Goal: Transaction & Acquisition: Purchase product/service

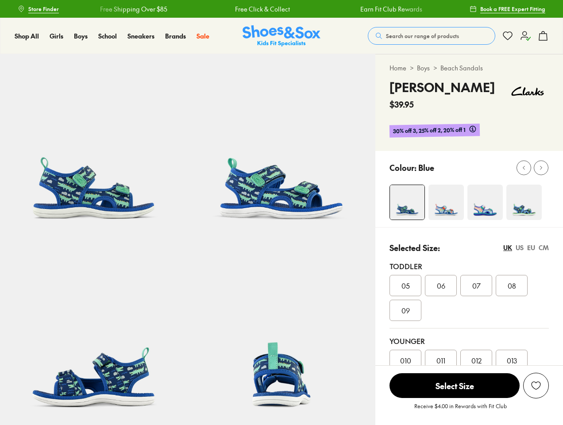
select select "*"
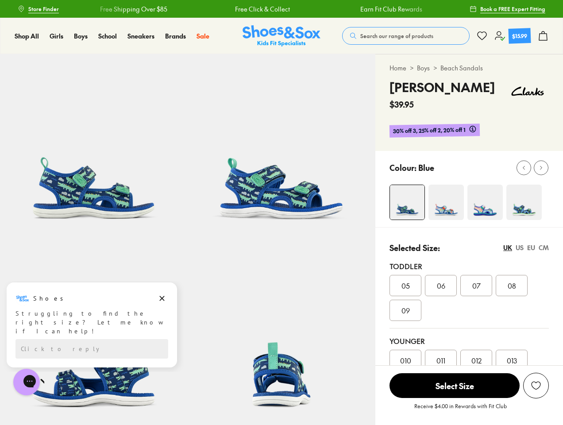
click at [405, 36] on span "Search our range of products" at bounding box center [396, 36] width 73 height 8
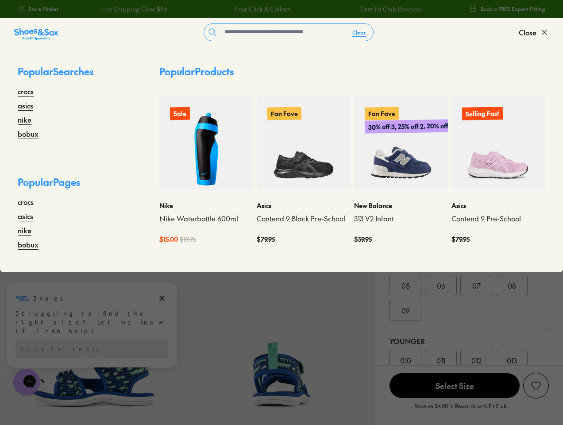
click at [534, 32] on span "Close" at bounding box center [528, 32] width 18 height 11
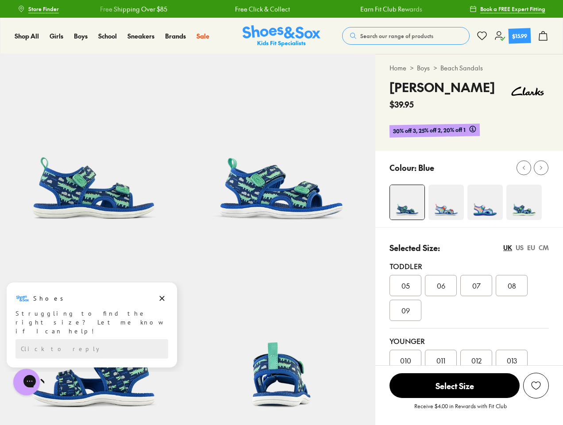
click at [543, 36] on icon at bounding box center [543, 36] width 11 height 11
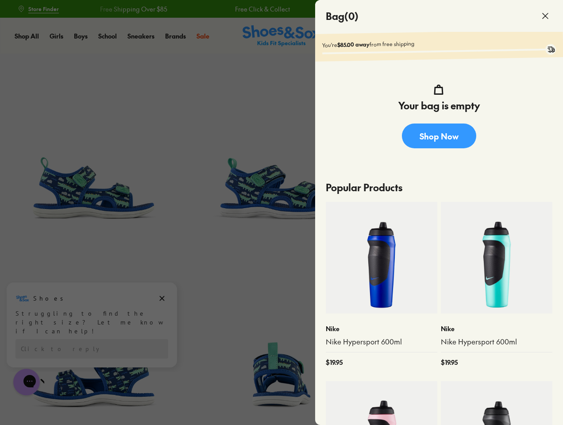
click at [524, 167] on div at bounding box center [281, 212] width 563 height 425
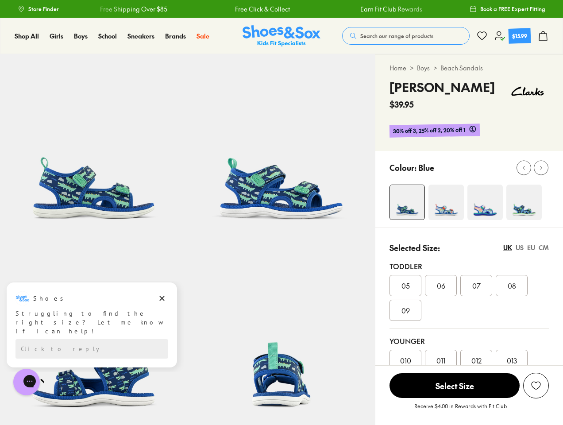
click at [541, 167] on icon at bounding box center [541, 167] width 7 height 7
click at [469, 319] on div "05 06 07 08 09" at bounding box center [468, 298] width 159 height 46
click at [508, 247] on div "UK" at bounding box center [507, 247] width 9 height 9
click at [520, 247] on div "US" at bounding box center [520, 247] width 8 height 9
click at [531, 247] on div "EU" at bounding box center [531, 247] width 8 height 9
